Goal: Task Accomplishment & Management: Manage account settings

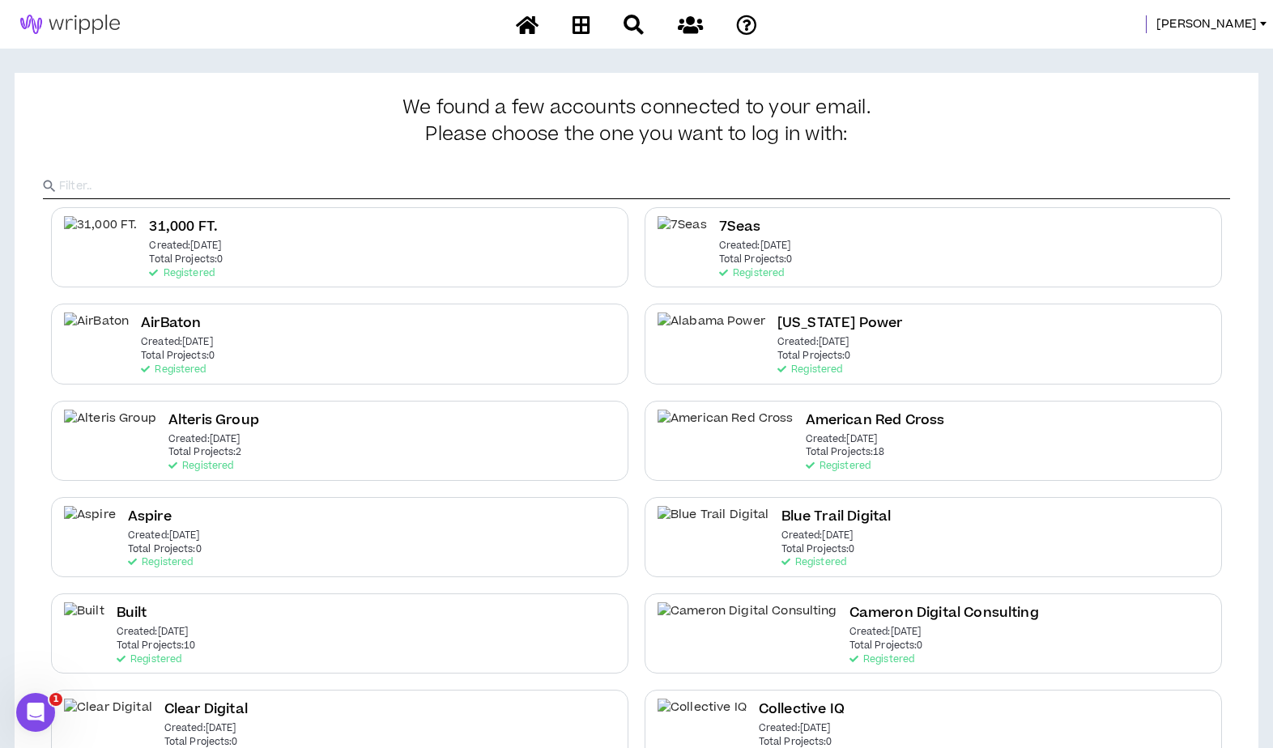
click at [214, 184] on input "text" at bounding box center [644, 186] width 1171 height 24
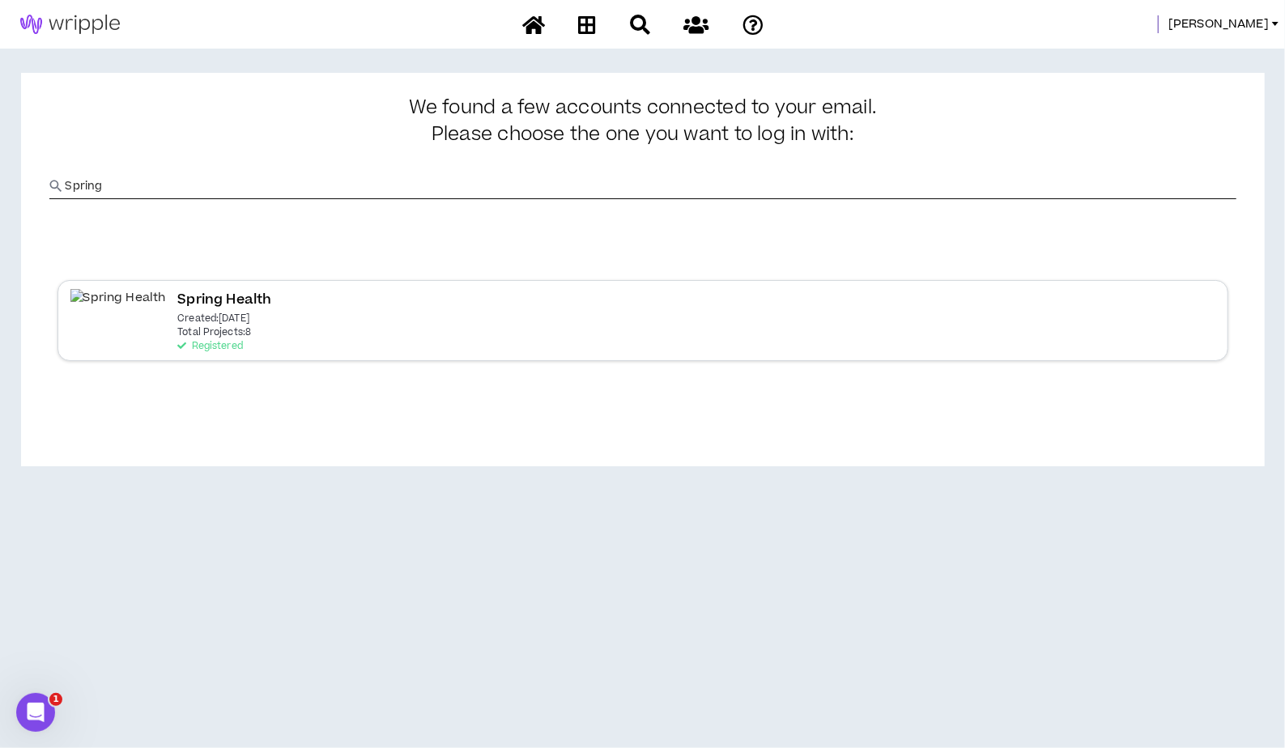
type input "Spring"
click at [95, 335] on div "Spring Health Created: [DATE] Total Projects: 8 Registered" at bounding box center [642, 320] width 1171 height 80
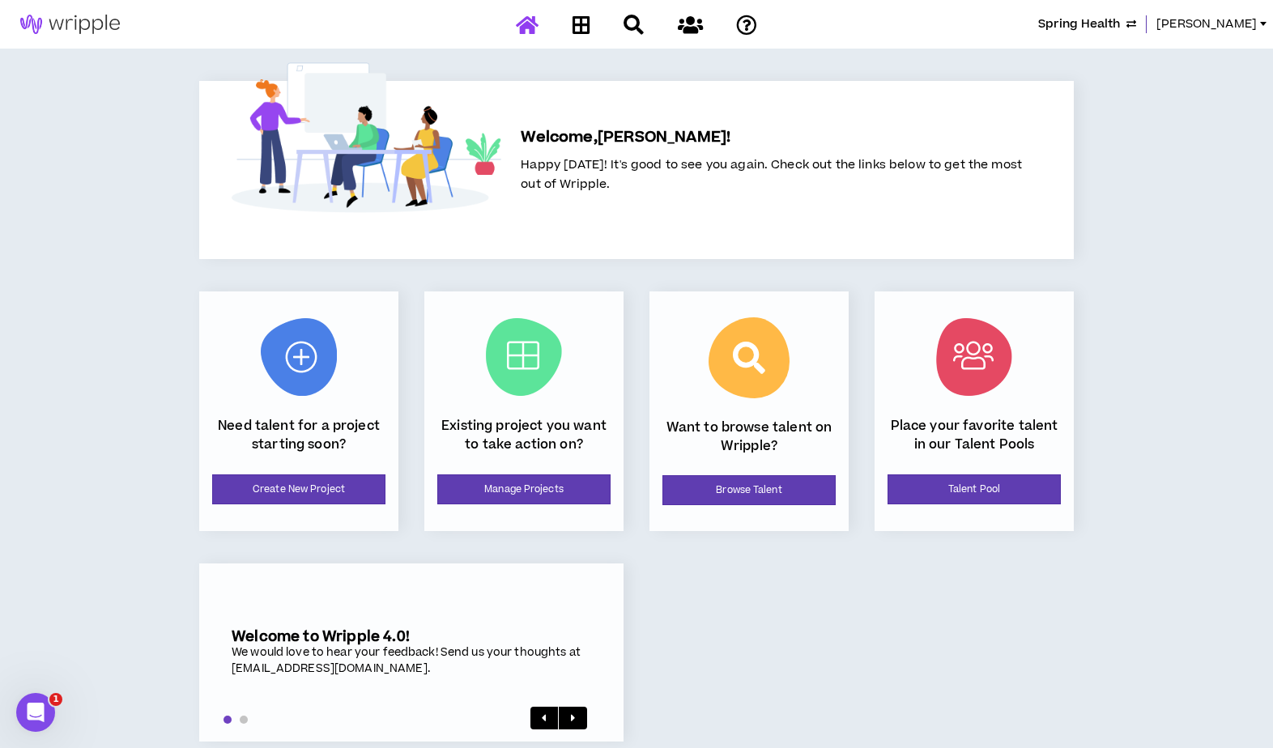
click at [488, 467] on div "Existing project you want to take action on? Manage Projects" at bounding box center [523, 411] width 199 height 240
click at [500, 491] on link "Manage Projects" at bounding box center [523, 489] width 173 height 30
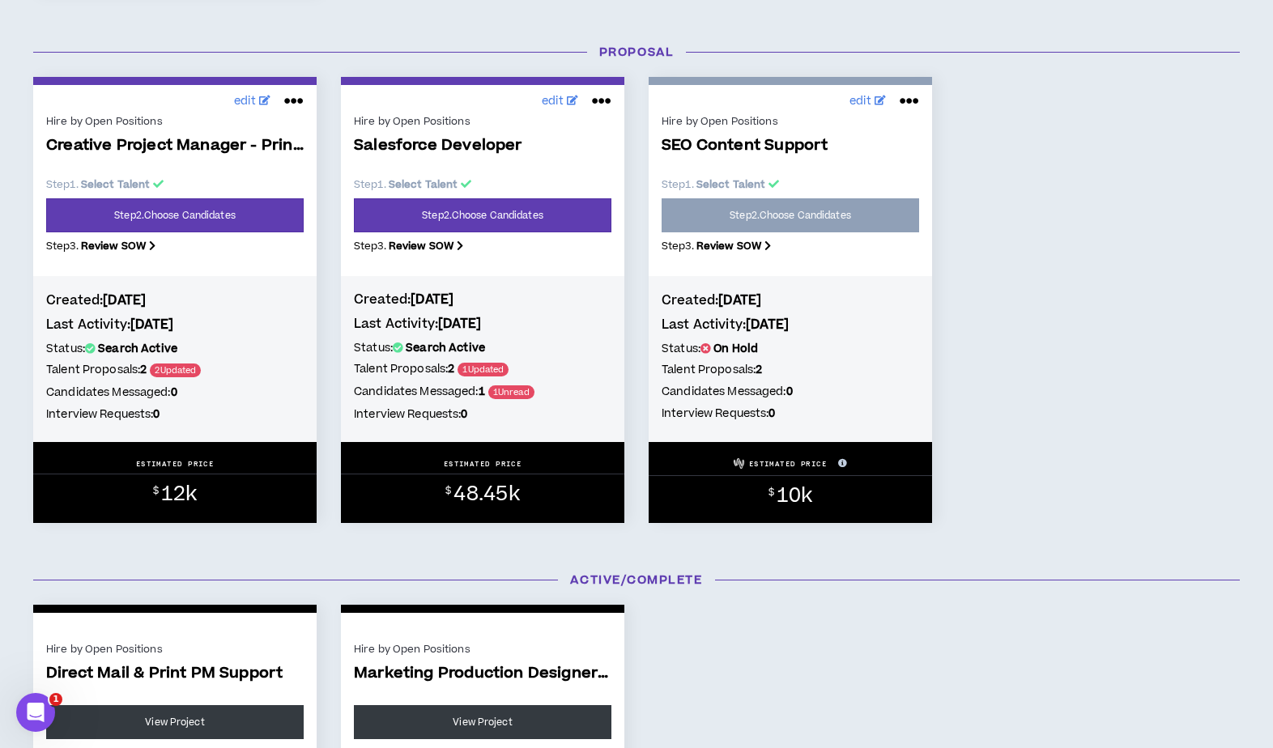
scroll to position [1274, 0]
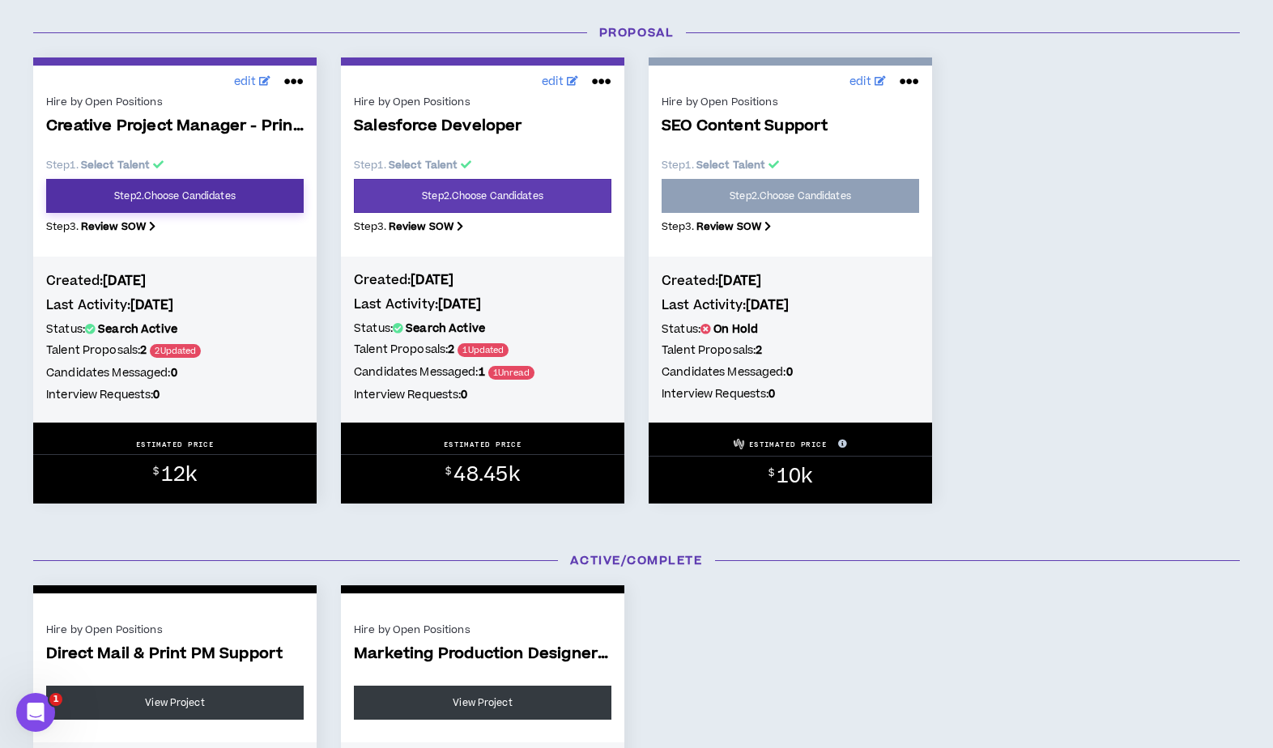
click at [210, 198] on link "Step 2 . Choose Candidates" at bounding box center [174, 196] width 257 height 34
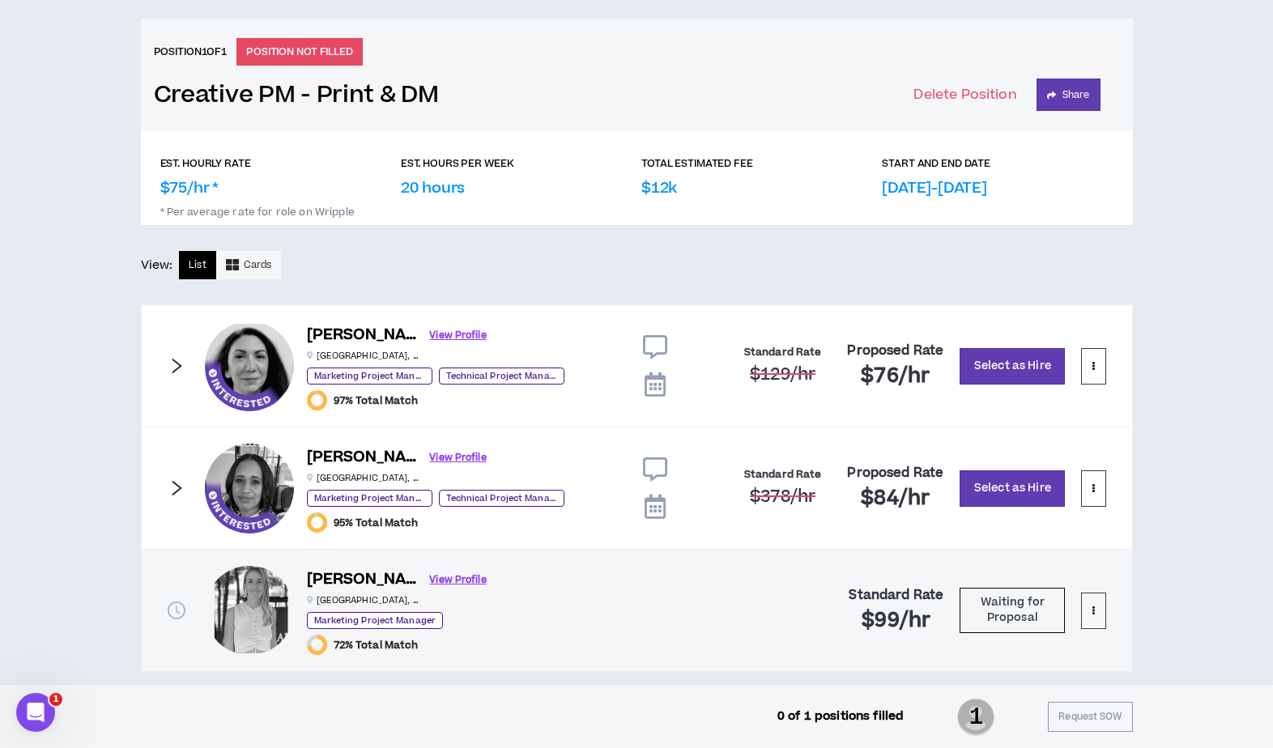
scroll to position [662, 0]
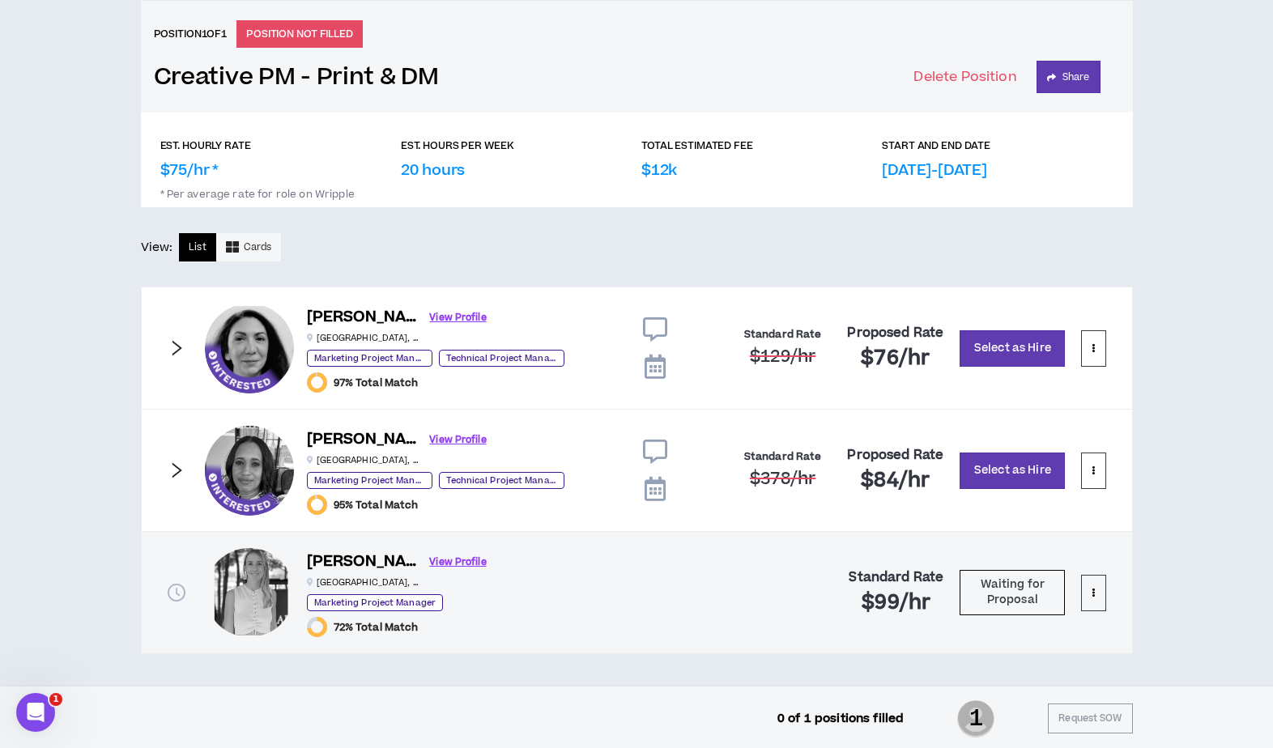
click at [175, 344] on icon "right" at bounding box center [177, 348] width 18 height 18
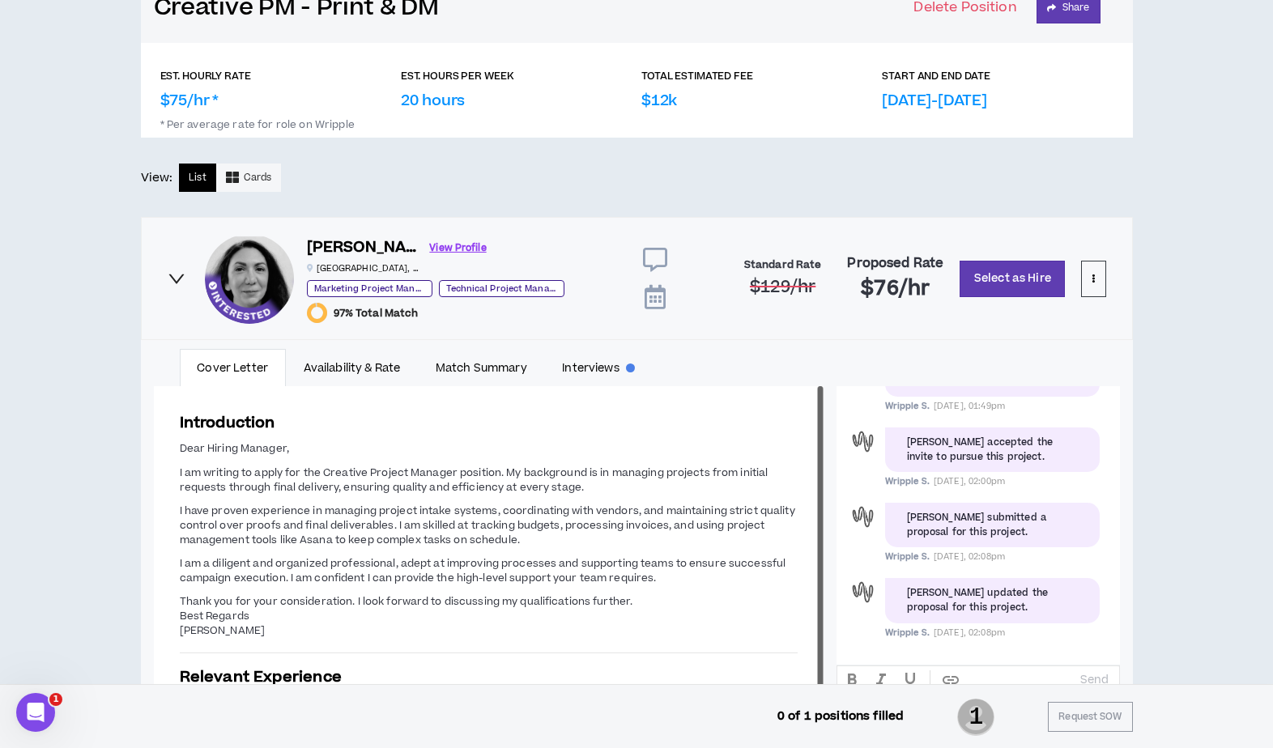
scroll to position [732, 0]
drag, startPoint x: 819, startPoint y: 477, endPoint x: 800, endPoint y: 377, distance: 101.5
click at [800, 377] on div "Cover Letter Availability & Rate Match Summary Interviews Messages Introduction…" at bounding box center [637, 549] width 966 height 401
click at [173, 283] on icon "right" at bounding box center [177, 279] width 18 height 18
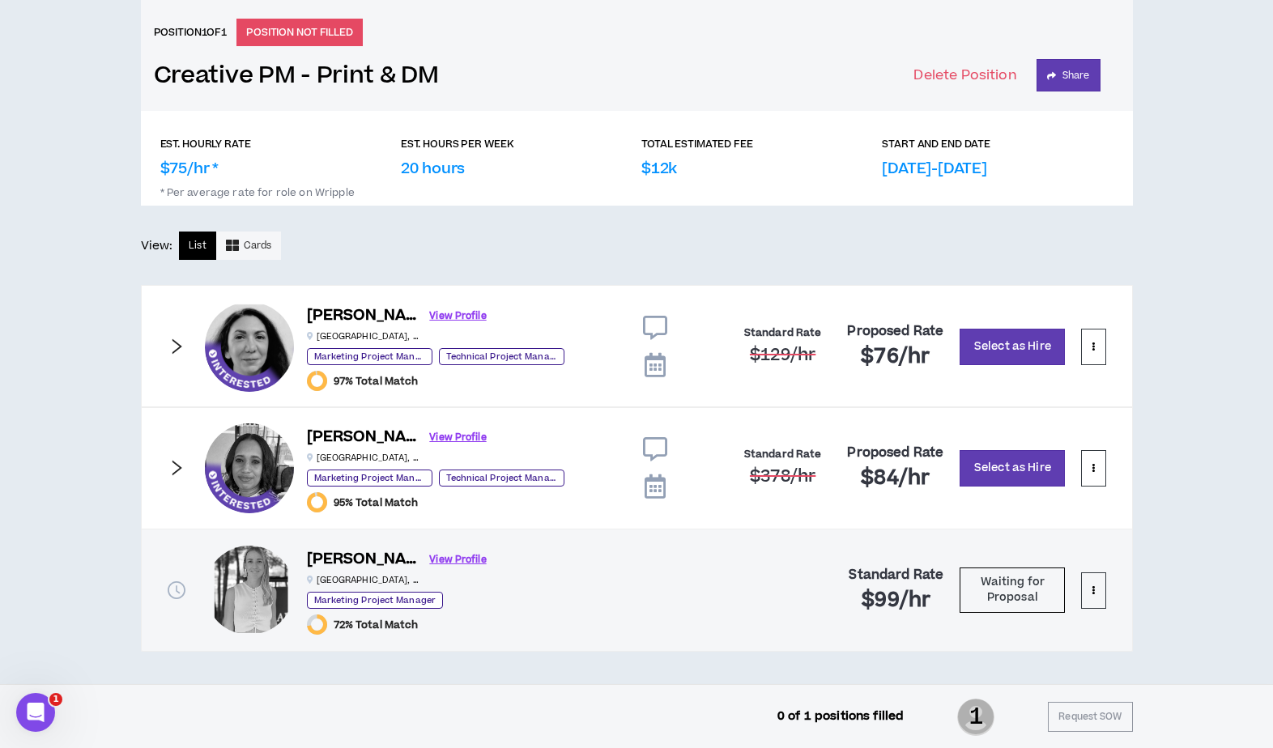
scroll to position [662, 0]
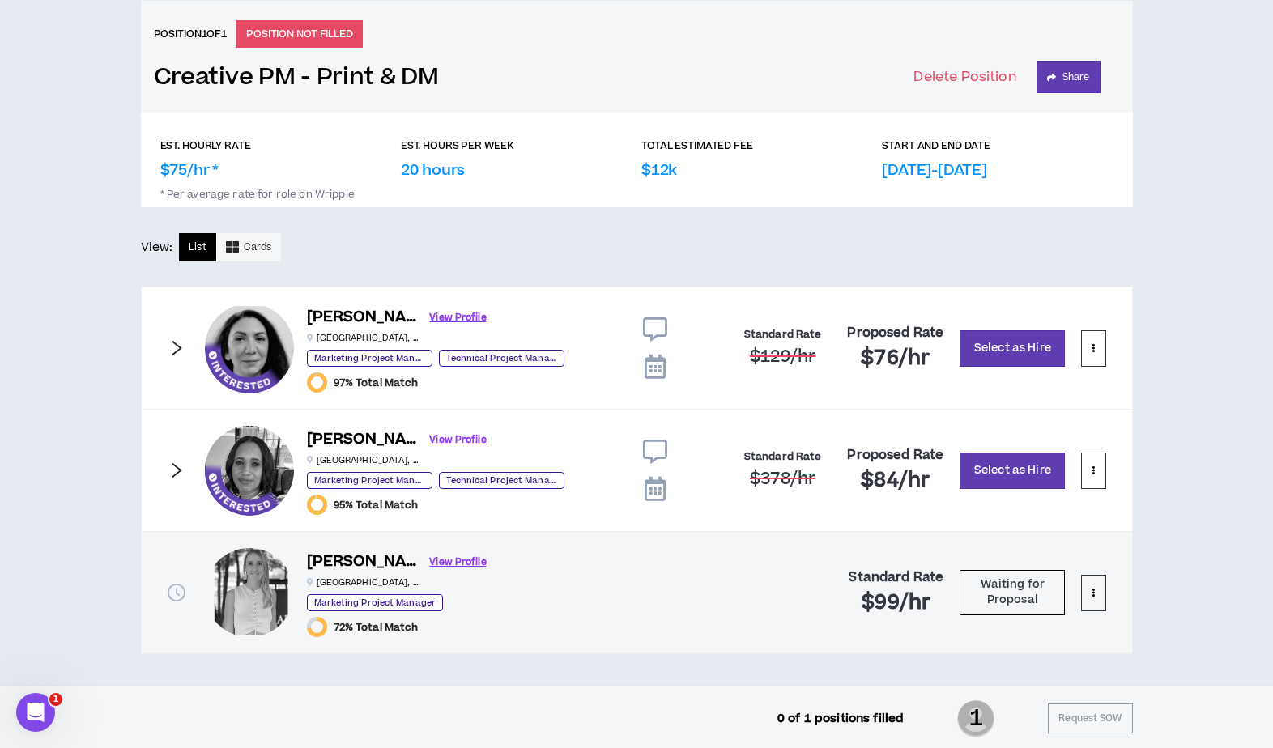
click at [172, 469] on icon "right" at bounding box center [177, 470] width 18 height 18
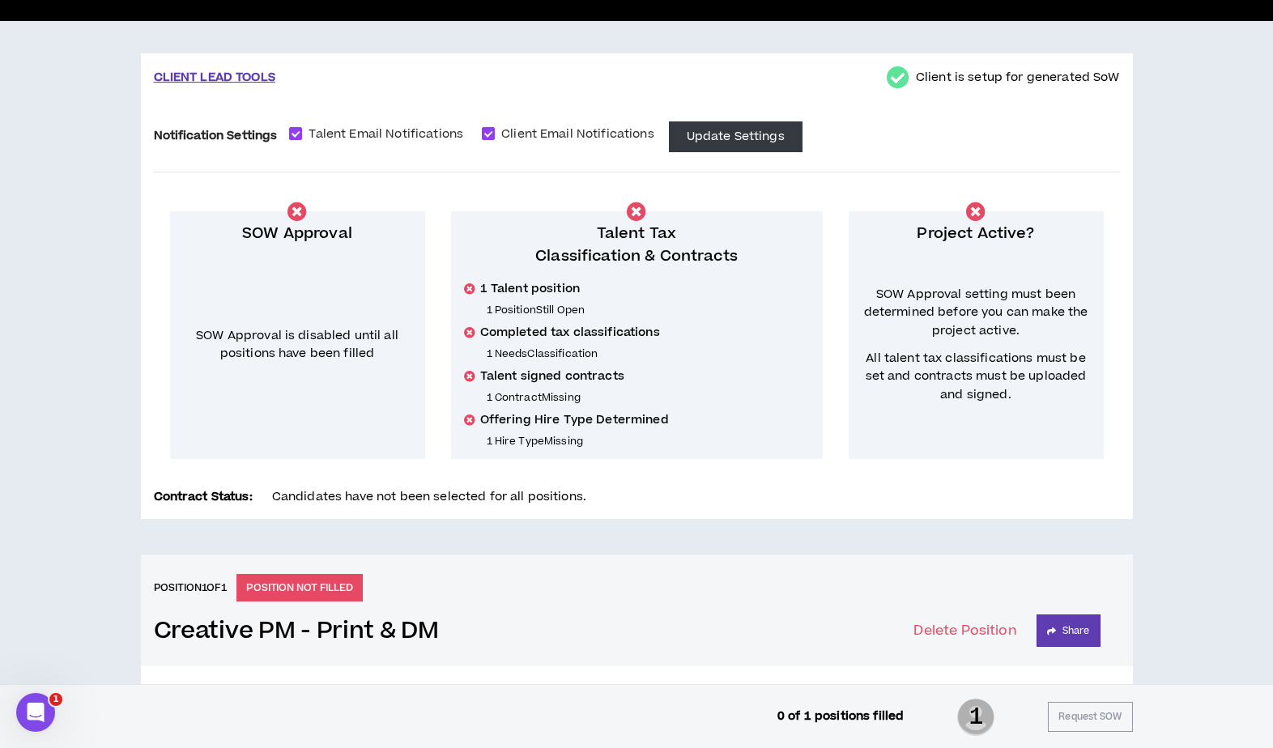
scroll to position [0, 0]
